Goal: Task Accomplishment & Management: Use online tool/utility

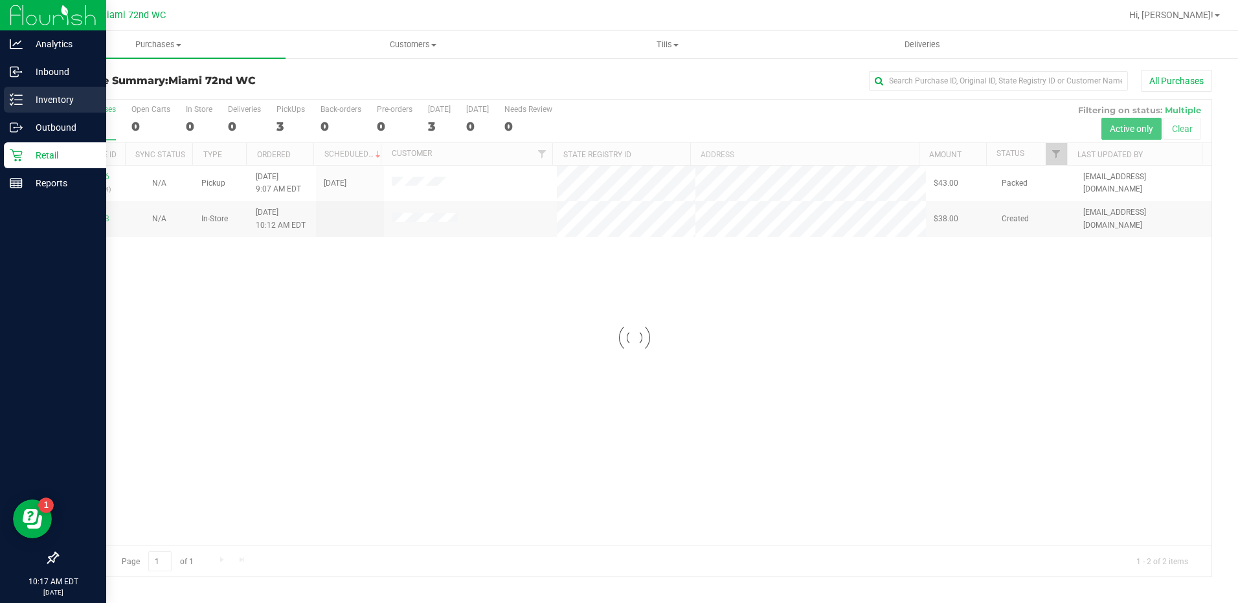
click at [19, 95] on line at bounding box center [18, 95] width 7 height 0
click at [79, 97] on p "Inventory" at bounding box center [62, 100] width 78 height 16
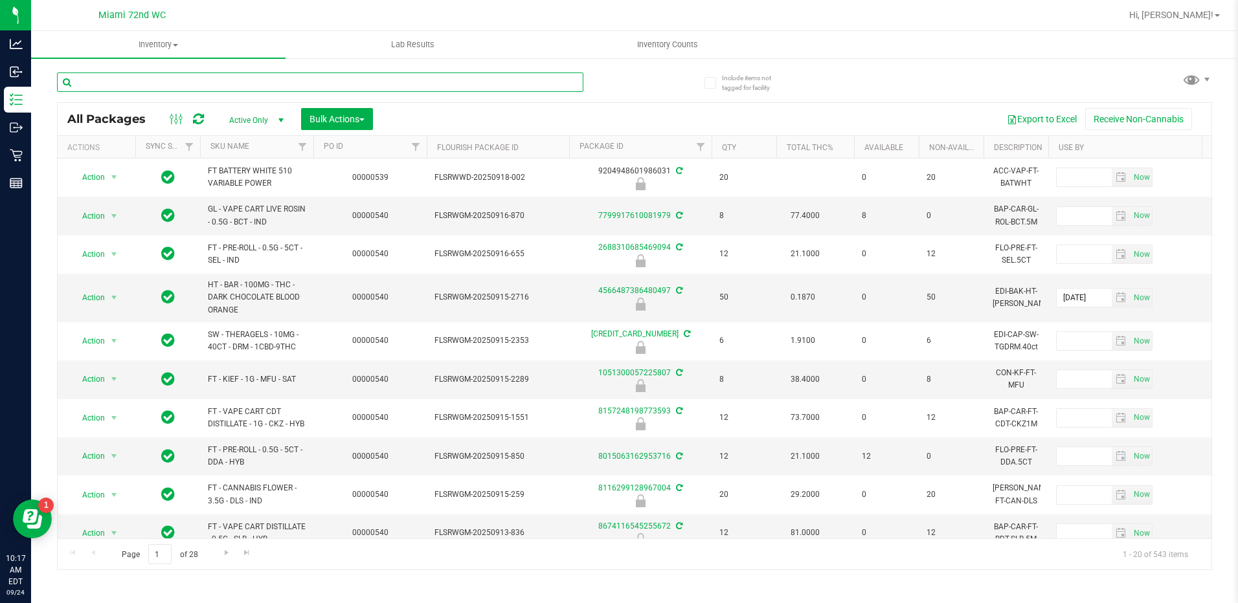
click at [468, 81] on input "text" at bounding box center [320, 81] width 526 height 19
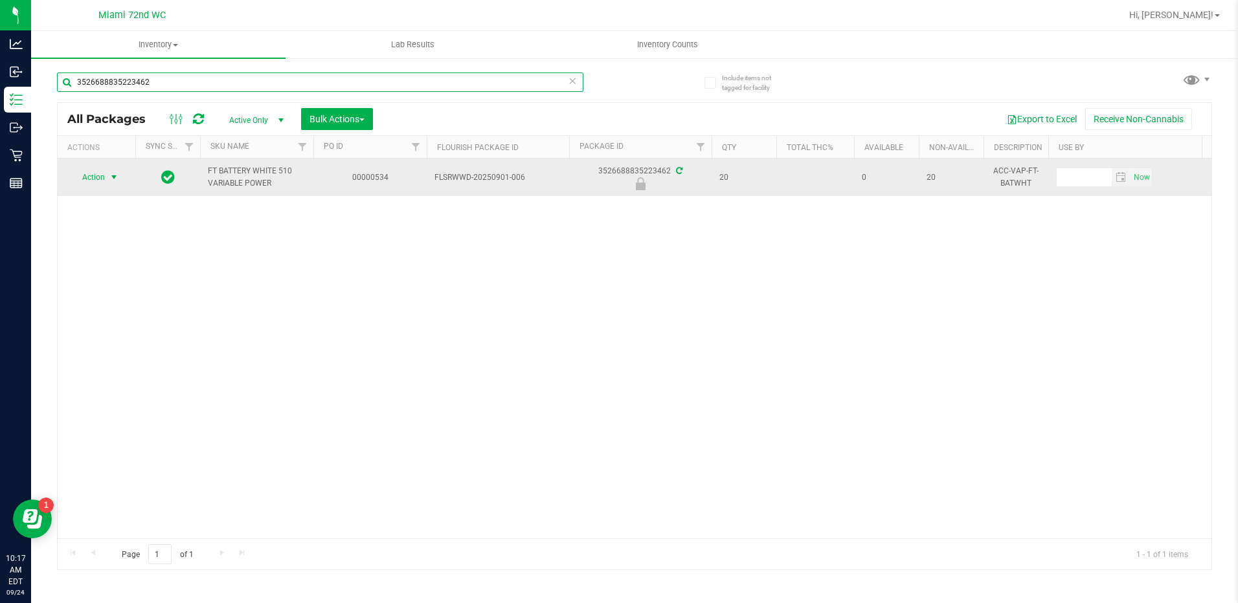
type input "3526688835223462"
click at [111, 177] on span "select" at bounding box center [114, 177] width 10 height 10
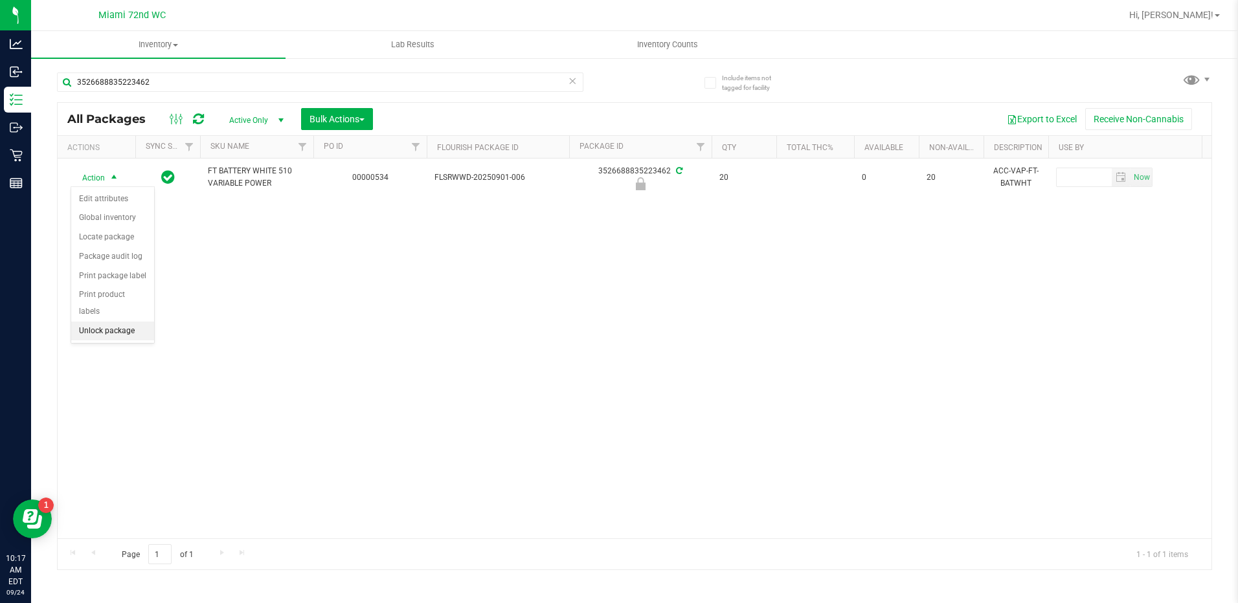
click at [129, 322] on li "Unlock package" at bounding box center [112, 331] width 83 height 19
